Goal: Find contact information: Find contact information

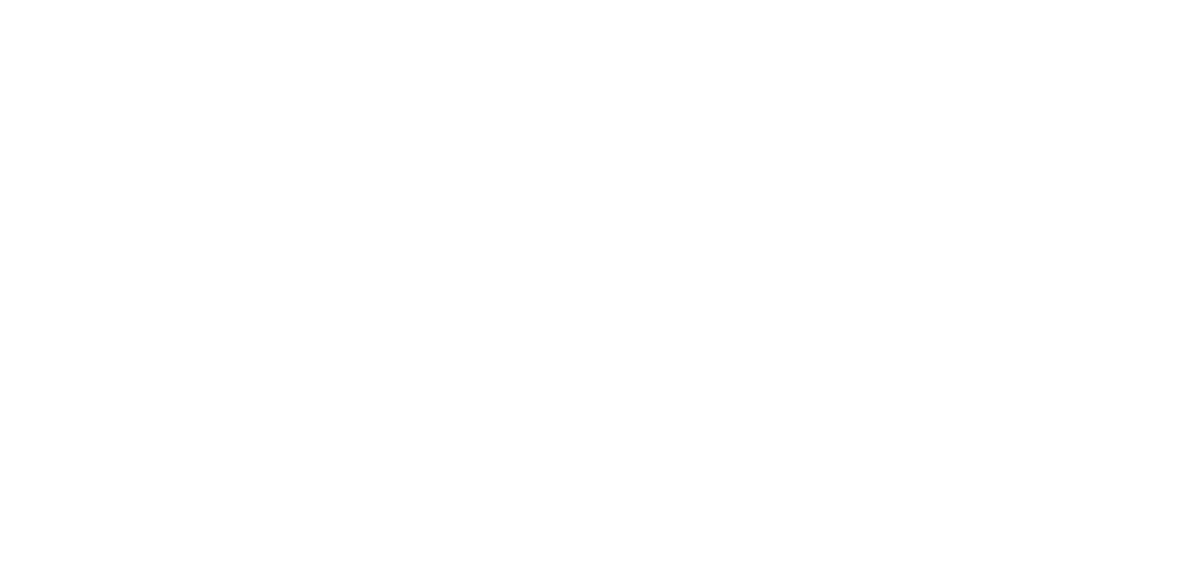
scroll to position [1409, 0]
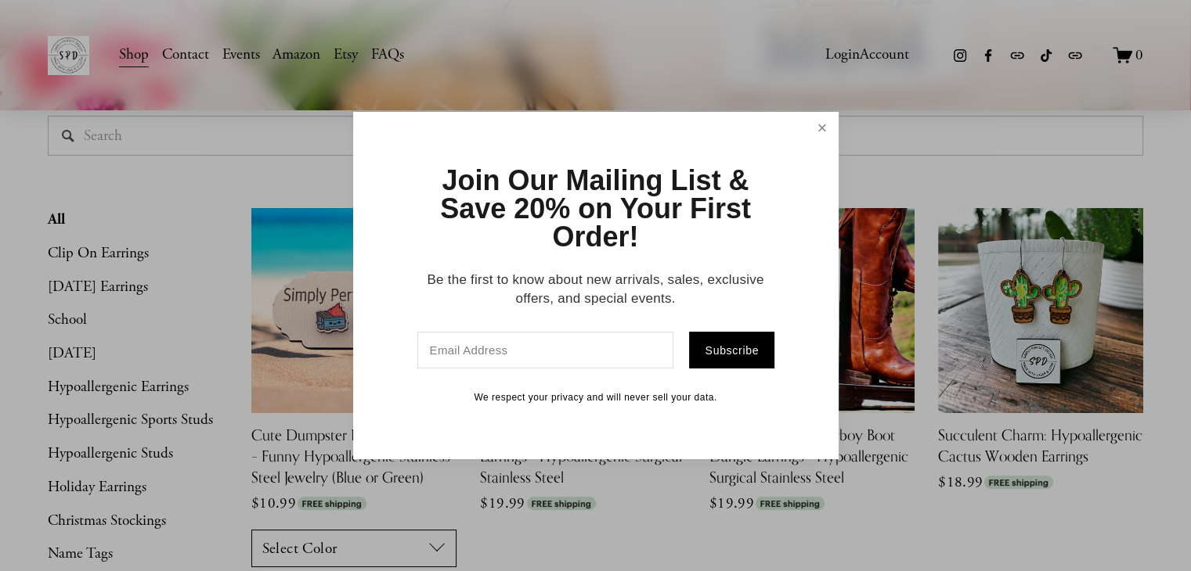
scroll to position [157, 0]
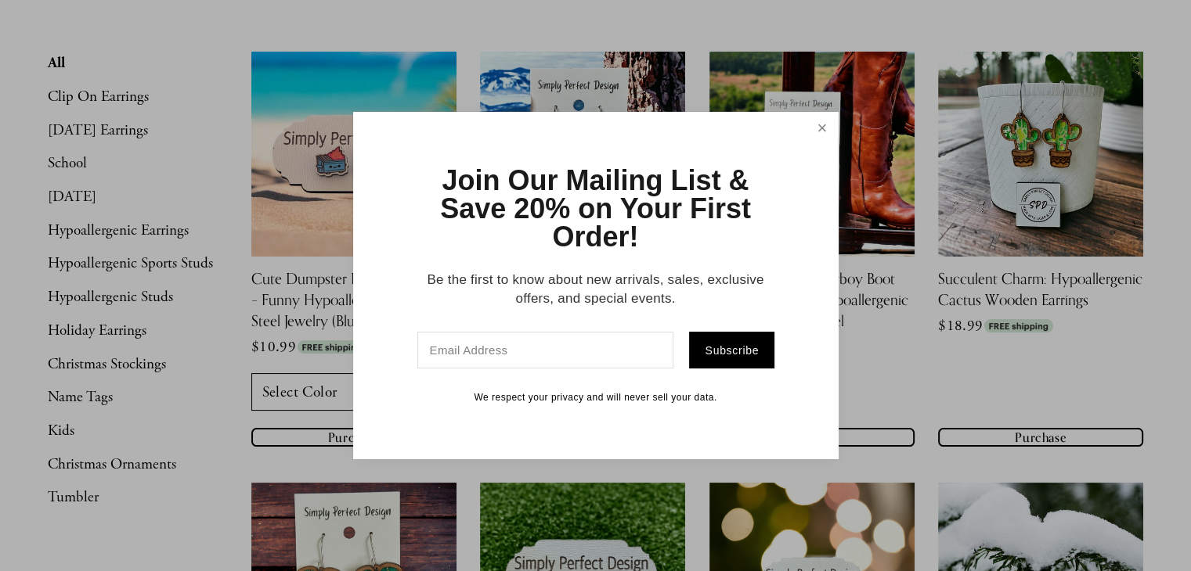
click at [821, 127] on link "Close" at bounding box center [821, 127] width 27 height 27
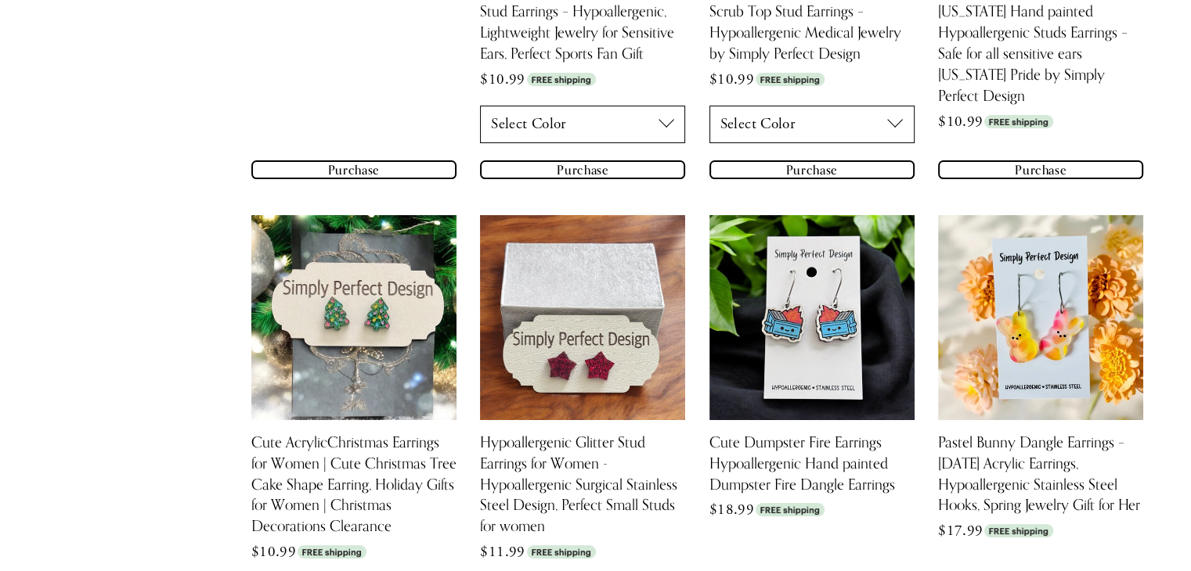
scroll to position [13020, 0]
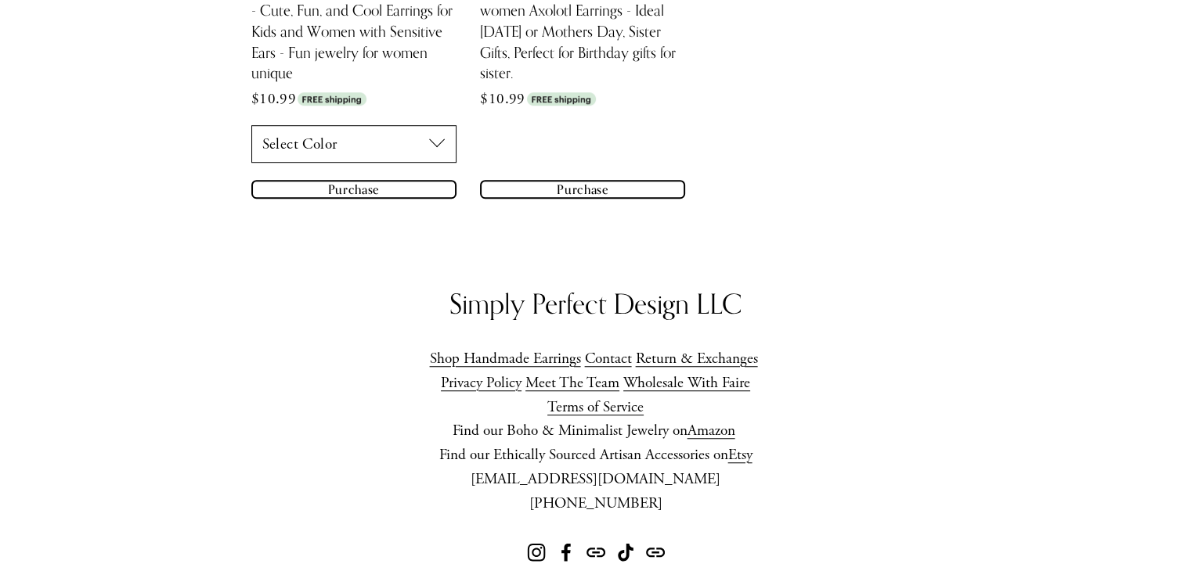
click at [495, 489] on div "Simply Perfect Design LLC Shop Handmade Earrings Contact Return & Exchanges Pri…" at bounding box center [594, 410] width 543 height 249
drag, startPoint x: 506, startPoint y: 446, endPoint x: 701, endPoint y: 445, distance: 194.9
click at [701, 468] on p "[EMAIL_ADDRESS][DOMAIN_NAME] [PHONE_NUMBER]" at bounding box center [594, 492] width 543 height 48
copy p "[EMAIL_ADDRESS][DOMAIN_NAME]"
click at [375, 468] on p "[EMAIL_ADDRESS][DOMAIN_NAME] [PHONE_NUMBER]" at bounding box center [594, 492] width 543 height 48
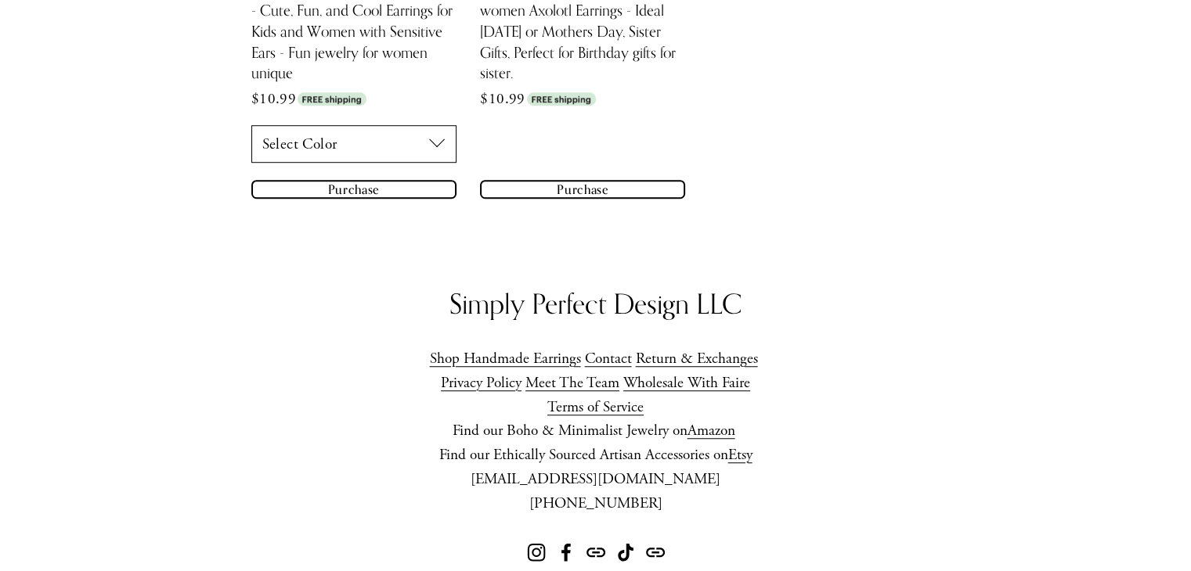
click at [595, 396] on link "Terms of Service" at bounding box center [595, 408] width 96 height 24
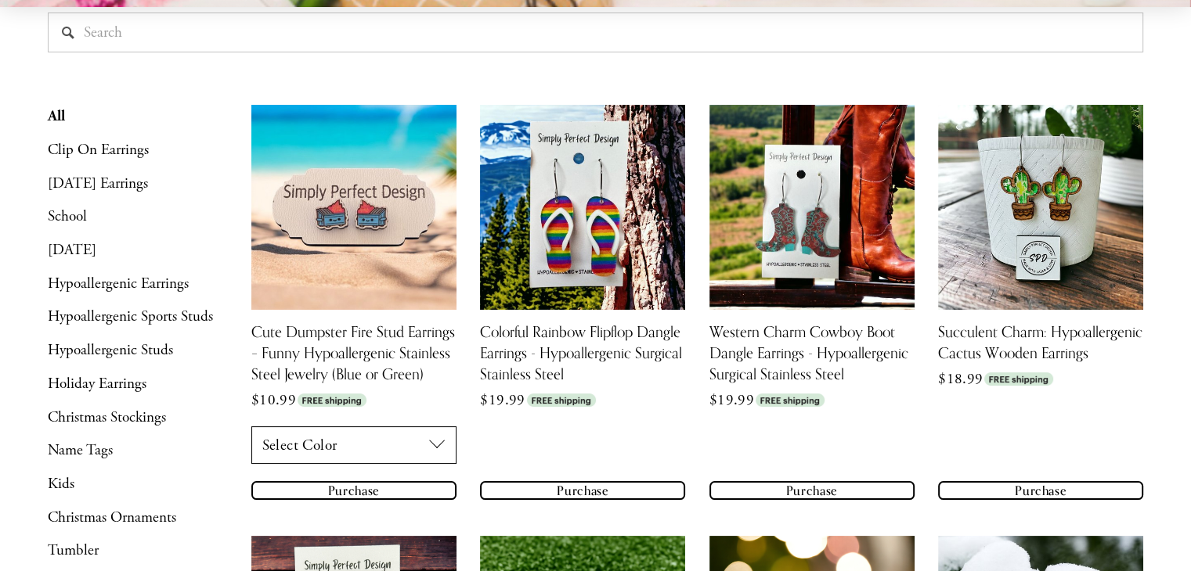
scroll to position [0, 0]
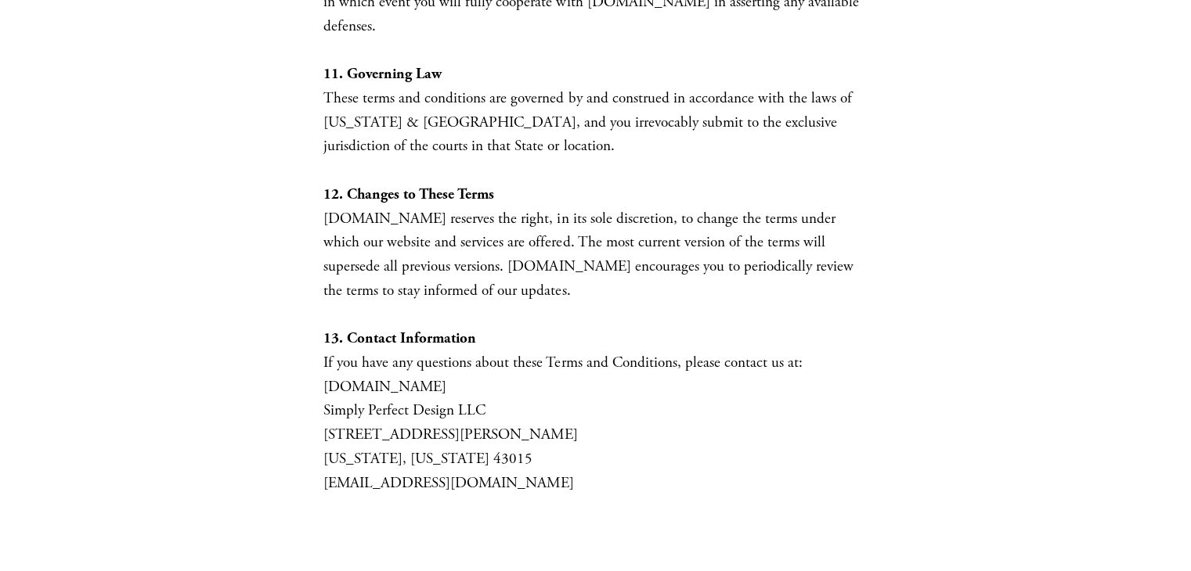
scroll to position [3758, 0]
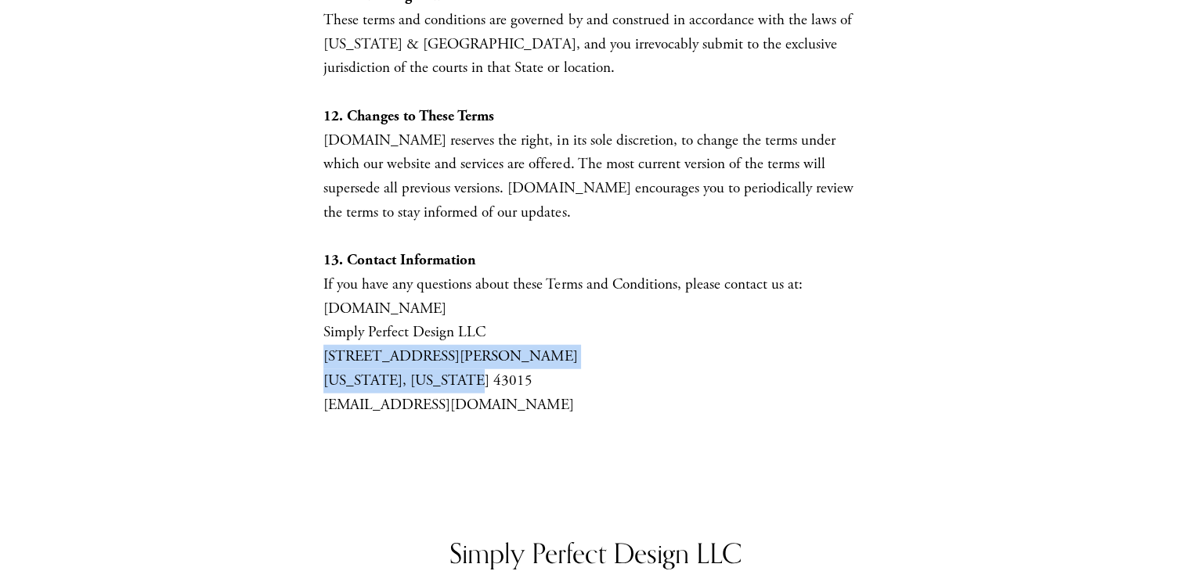
drag, startPoint x: 315, startPoint y: 384, endPoint x: 467, endPoint y: 402, distance: 152.1
copy div "319 Johann St Delaware, Ohio 43015"
